Goal: Information Seeking & Learning: Learn about a topic

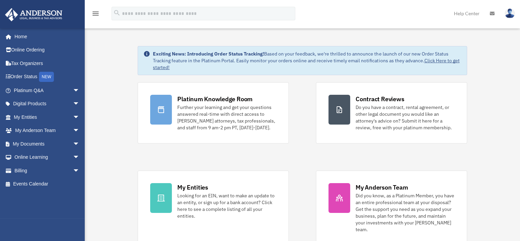
click at [303, 131] on div "Platinum Knowledge Room Further your learning and get your questions answered r…" at bounding box center [302, 163] width 329 height 163
click at [299, 140] on div "Platinum Knowledge Room Further your learning and get your questions answered r…" at bounding box center [302, 163] width 329 height 163
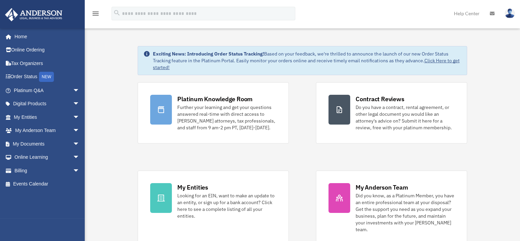
click at [309, 155] on div "Platinum Knowledge Room Further your learning and get your questions answered r…" at bounding box center [302, 163] width 329 height 163
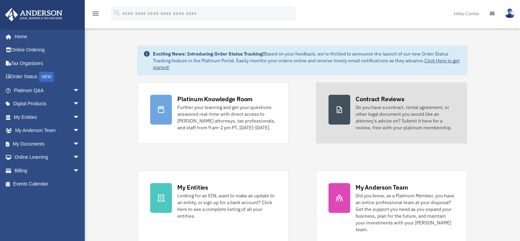
drag, startPoint x: 482, startPoint y: 159, endPoint x: 445, endPoint y: 116, distance: 57.2
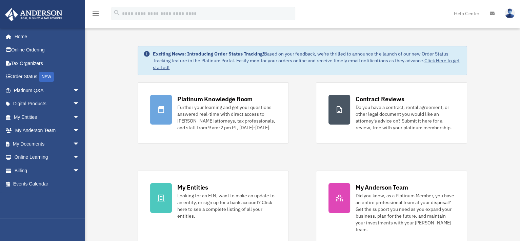
click at [301, 108] on div "Platinum Knowledge Room Further your learning and get your questions answered r…" at bounding box center [302, 163] width 329 height 163
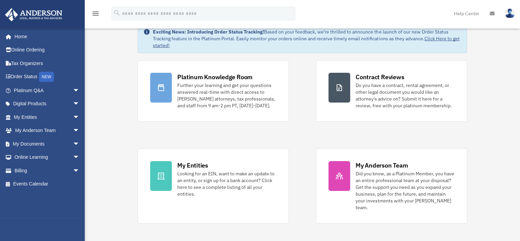
scroll to position [34, 0]
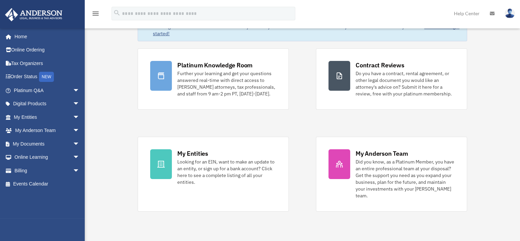
click at [371, 123] on div "Platinum Knowledge Room Further your learning and get your questions answered r…" at bounding box center [302, 129] width 329 height 163
click at [299, 101] on div "Platinum Knowledge Room Further your learning and get your questions answered r…" at bounding box center [302, 129] width 329 height 163
click at [294, 121] on div "Platinum Knowledge Room Further your learning and get your questions answered r…" at bounding box center [302, 129] width 329 height 163
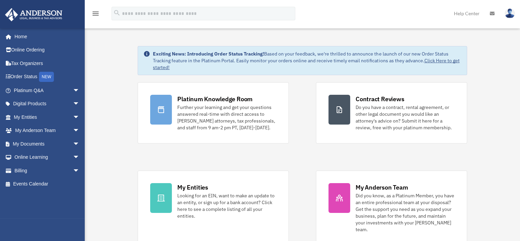
click at [320, 17] on div "menu search Site Menu add bob.apples@andersonadvisors.com My Profile Reset Pass…" at bounding box center [260, 16] width 510 height 23
click at [323, 16] on div "menu search Site Menu add bob.apples@andersonadvisors.com My Profile Reset Pass…" at bounding box center [260, 16] width 510 height 23
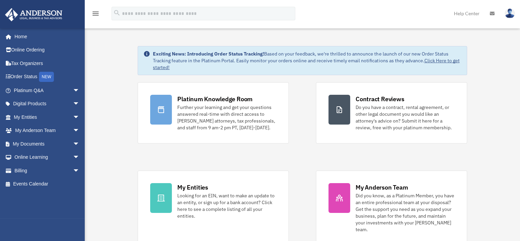
click at [323, 16] on div "menu search Site Menu add bob.apples@andersonadvisors.com My Profile Reset Pass…" at bounding box center [260, 16] width 510 height 23
click at [305, 151] on div "Platinum Knowledge Room Further your learning and get your questions answered r…" at bounding box center [302, 163] width 329 height 163
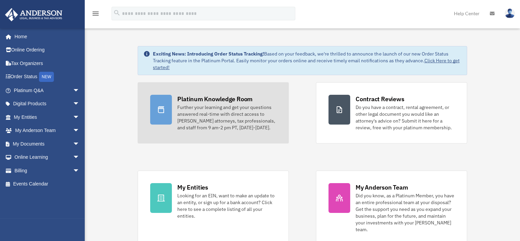
click at [246, 123] on div "Further your learning and get your questions answered real-time with direct acc…" at bounding box center [226, 117] width 99 height 27
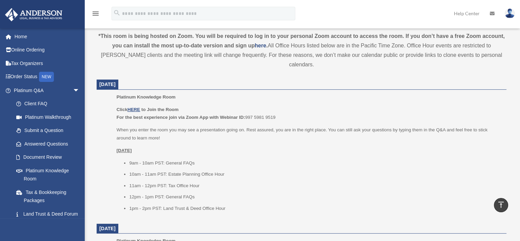
scroll to position [237, 0]
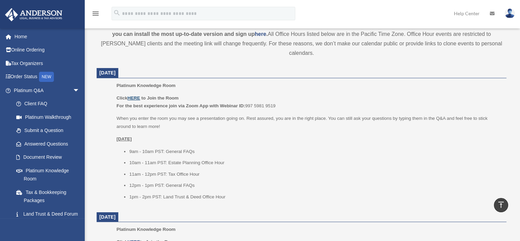
click at [132, 96] on u "HERE" at bounding box center [133, 98] width 13 height 5
click at [219, 104] on div "Click HERE to Join the Room For the best experience join via Zoom App with Webi…" at bounding box center [309, 147] width 385 height 107
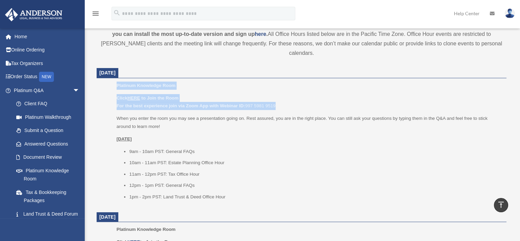
drag, startPoint x: 286, startPoint y: 96, endPoint x: 103, endPoint y: 74, distance: 184.6
click at [103, 82] on ul "Platinum Knowledge Room Click HERE to Join the Room For the best experience joi…" at bounding box center [301, 144] width 400 height 124
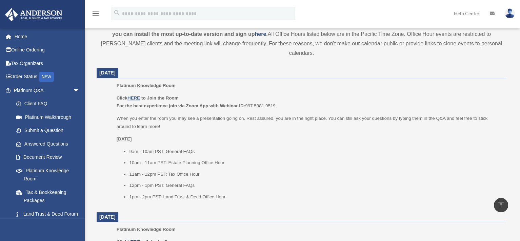
click at [211, 82] on p "Platinum Knowledge Room" at bounding box center [309, 86] width 385 height 8
click at [255, 94] on p "Click HERE to Join the Room For the best experience join via Zoom App with Webi…" at bounding box center [309, 102] width 385 height 16
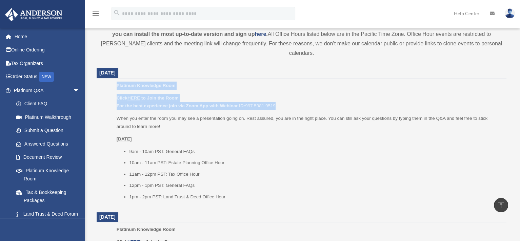
drag, startPoint x: 277, startPoint y: 95, endPoint x: 115, endPoint y: 75, distance: 163.8
click at [115, 82] on ul "Platinum Knowledge Room Click HERE to Join the Room For the best experience joi…" at bounding box center [301, 144] width 400 height 124
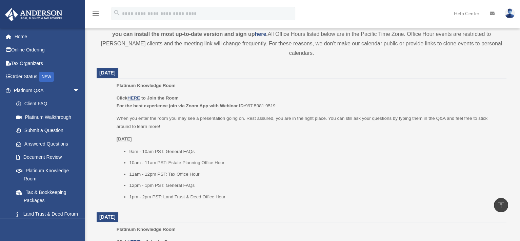
click at [167, 82] on div "Platinum Knowledge Room Click HERE to Join the Room For the best experience joi…" at bounding box center [309, 144] width 385 height 124
click at [252, 148] on li "9am - 10am PST: General FAQs" at bounding box center [315, 152] width 372 height 8
drag, startPoint x: 284, startPoint y: 95, endPoint x: 78, endPoint y: 64, distance: 208.3
click at [98, 96] on dd "Platinum Knowledge Room Click HERE to Join the Room For the best experience joi…" at bounding box center [302, 144] width 410 height 124
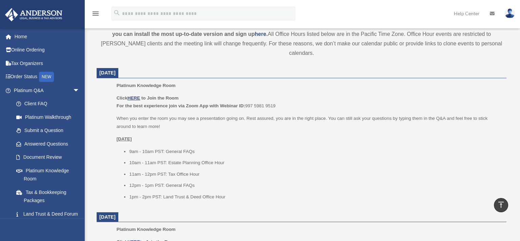
click at [210, 104] on div "Click HERE to Join the Room For the best experience join via Zoom App with Webi…" at bounding box center [309, 147] width 385 height 107
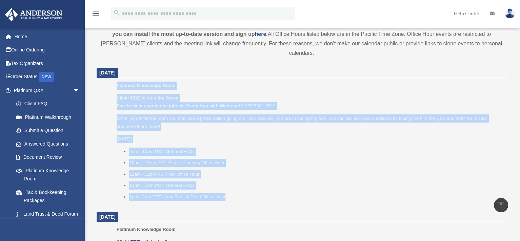
drag, startPoint x: 228, startPoint y: 186, endPoint x: 102, endPoint y: 75, distance: 168.2
click at [102, 82] on ul "Platinum Knowledge Room Click HERE to Join the Room For the best experience joi…" at bounding box center [301, 144] width 400 height 124
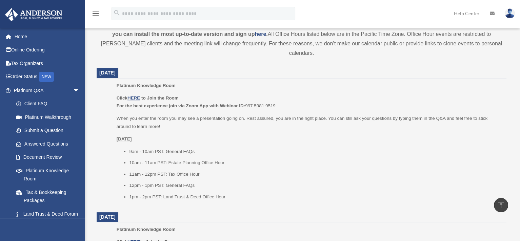
click at [215, 82] on p "Platinum Knowledge Room" at bounding box center [309, 86] width 385 height 8
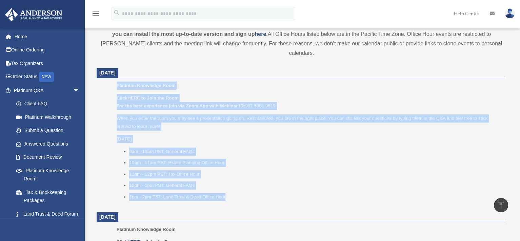
drag, startPoint x: 233, startPoint y: 187, endPoint x: 91, endPoint y: 75, distance: 180.7
click at [214, 94] on p "Click HERE to Join the Room For the best experience join via Zoom App with Webi…" at bounding box center [309, 102] width 385 height 16
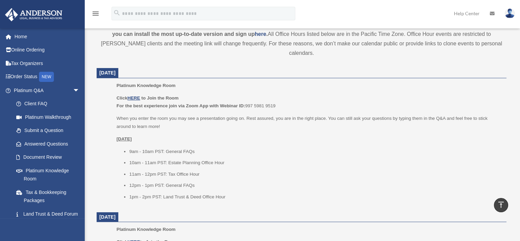
click at [274, 159] on li "10am - 11am PST: Estate Planning Office Hour" at bounding box center [315, 163] width 372 height 8
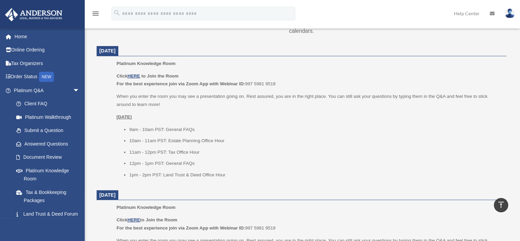
scroll to position [271, 0]
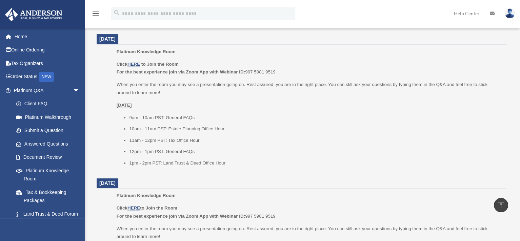
click at [235, 114] on ul "9am - 10am PST: General FAQs 10am - 11am PST: Estate Planning Office Hour 11am …" at bounding box center [309, 141] width 385 height 54
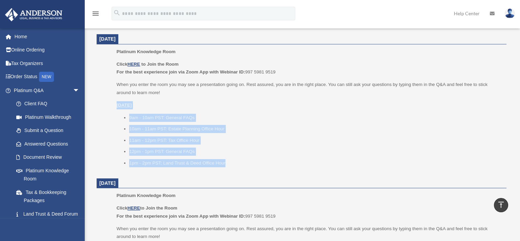
drag, startPoint x: 227, startPoint y: 153, endPoint x: 97, endPoint y: 97, distance: 142.4
click at [97, 97] on dd "Platinum Knowledge Room Click HERE to Join the Room For the best experience joi…" at bounding box center [302, 110] width 410 height 124
click at [184, 101] on p "[DATE]" at bounding box center [309, 105] width 385 height 8
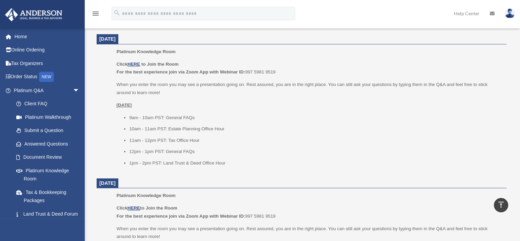
click at [192, 101] on p "[DATE]" at bounding box center [309, 105] width 385 height 8
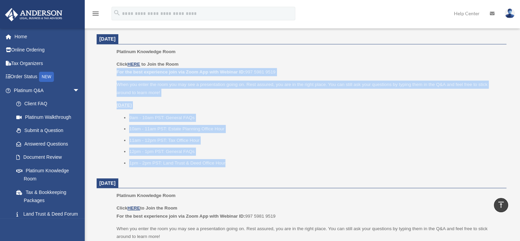
drag, startPoint x: 231, startPoint y: 156, endPoint x: 96, endPoint y: 60, distance: 165.3
click at [97, 60] on dd "Platinum Knowledge Room Click HERE to Join the Room For the best experience joi…" at bounding box center [302, 110] width 410 height 124
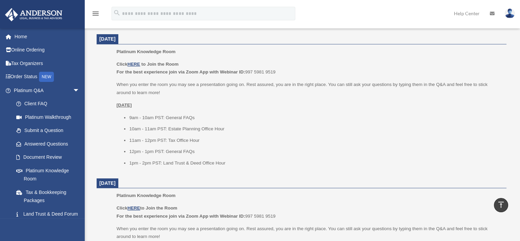
click at [273, 137] on li "11am - 12pm PST: Tax Office Hour" at bounding box center [315, 141] width 372 height 8
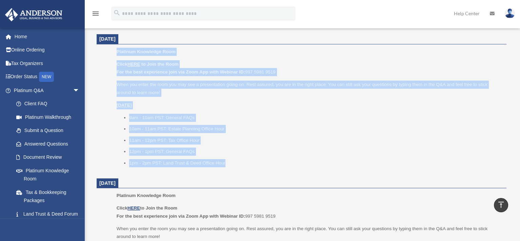
drag, startPoint x: 230, startPoint y: 155, endPoint x: 100, endPoint y: 41, distance: 173.1
click at [100, 48] on dd "Platinum Knowledge Room Click HERE to Join the Room For the best experience joi…" at bounding box center [302, 110] width 410 height 124
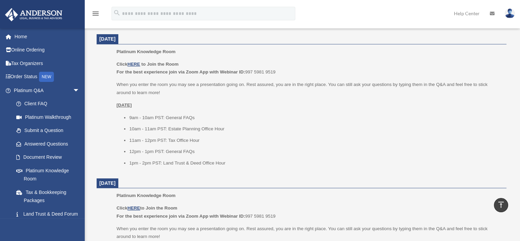
click at [215, 48] on p "Platinum Knowledge Room" at bounding box center [309, 52] width 385 height 8
click at [459, 48] on p "Platinum Knowledge Room" at bounding box center [309, 52] width 385 height 8
click at [357, 114] on li "9am - 10am PST: General FAQs" at bounding box center [315, 118] width 372 height 8
click at [73, 90] on span "arrow_drop_down" at bounding box center [80, 91] width 14 height 14
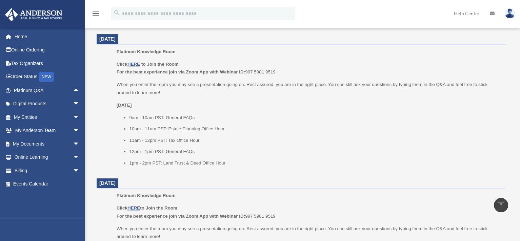
click at [242, 137] on li "11am - 12pm PST: Tax Office Hour" at bounding box center [315, 141] width 372 height 8
click at [73, 144] on span "arrow_drop_down" at bounding box center [80, 144] width 14 height 14
click at [245, 126] on ul "9am - 10am PST: General FAQs 10am - 11am PST: Estate Planning Office Hour 11am …" at bounding box center [309, 141] width 385 height 54
click at [305, 137] on li "11am - 12pm PST: Tax Office Hour" at bounding box center [315, 141] width 372 height 8
click at [319, 148] on li "12pm - 1pm PST: General FAQs" at bounding box center [315, 152] width 372 height 8
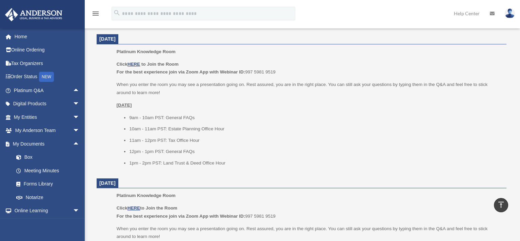
drag, startPoint x: 70, startPoint y: 143, endPoint x: 290, endPoint y: 127, distance: 220.8
click at [290, 137] on li "11am - 12pm PST: Tax Office Hour" at bounding box center [315, 141] width 372 height 8
click at [73, 143] on span "arrow_drop_up" at bounding box center [80, 144] width 14 height 14
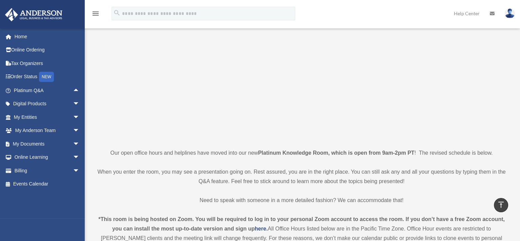
scroll to position [0, 0]
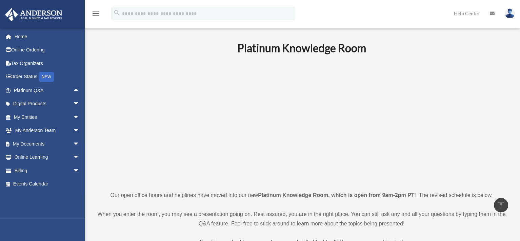
click at [429, 117] on p at bounding box center [302, 123] width 410 height 118
click at [117, 112] on p at bounding box center [302, 123] width 410 height 118
click at [108, 83] on p at bounding box center [302, 123] width 410 height 118
click at [220, 46] on h1 "Platinum Knowledge Room" at bounding box center [302, 48] width 410 height 15
click at [208, 41] on h1 "Platinum Knowledge Room" at bounding box center [302, 48] width 410 height 15
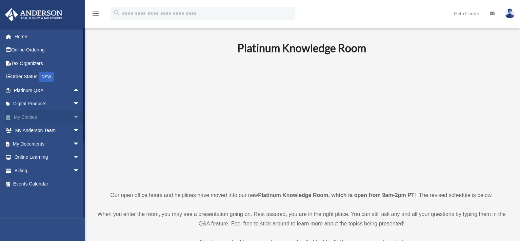
click at [73, 116] on span "arrow_drop_down" at bounding box center [80, 117] width 14 height 14
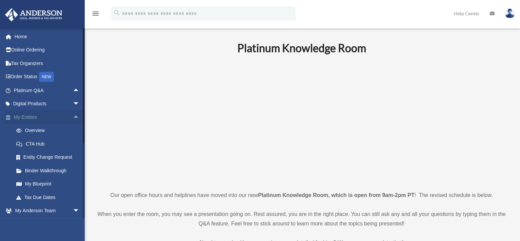
click at [73, 116] on span "arrow_drop_up" at bounding box center [80, 117] width 14 height 14
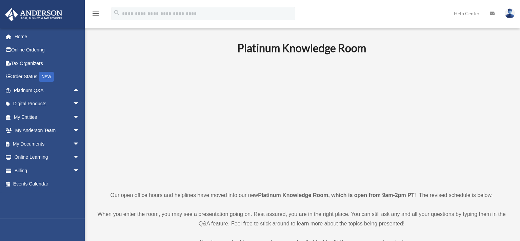
click at [151, 82] on p at bounding box center [302, 123] width 410 height 118
click at [262, 48] on b "Platinum Knowledge Room" at bounding box center [301, 47] width 129 height 13
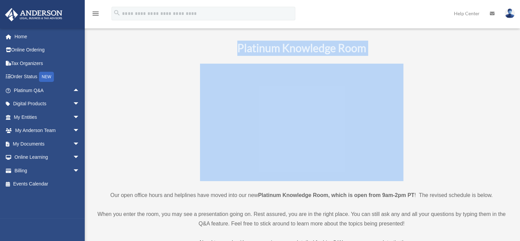
click at [262, 48] on b "Platinum Knowledge Room" at bounding box center [301, 47] width 129 height 13
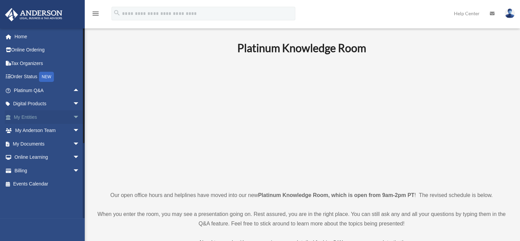
click at [73, 118] on span "arrow_drop_down" at bounding box center [80, 117] width 14 height 14
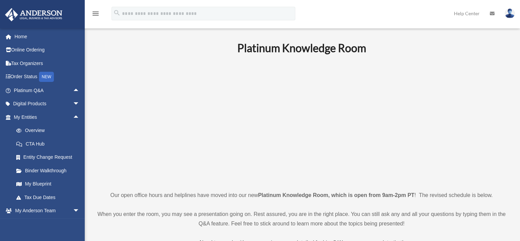
click at [106, 127] on p at bounding box center [302, 123] width 410 height 118
click at [104, 105] on p at bounding box center [302, 123] width 410 height 118
click at [73, 117] on span "arrow_drop_up" at bounding box center [80, 117] width 14 height 14
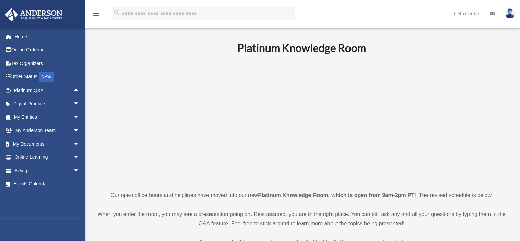
click at [117, 99] on p at bounding box center [302, 123] width 410 height 118
click at [73, 116] on span "arrow_drop_down" at bounding box center [80, 117] width 14 height 14
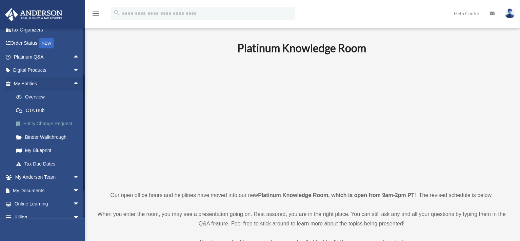
scroll to position [34, 0]
click at [151, 124] on p at bounding box center [302, 123] width 410 height 118
click at [161, 120] on p at bounding box center [302, 123] width 410 height 118
click at [444, 125] on p at bounding box center [302, 123] width 410 height 118
click at [186, 168] on p at bounding box center [302, 123] width 410 height 118
